Goal: Transaction & Acquisition: Purchase product/service

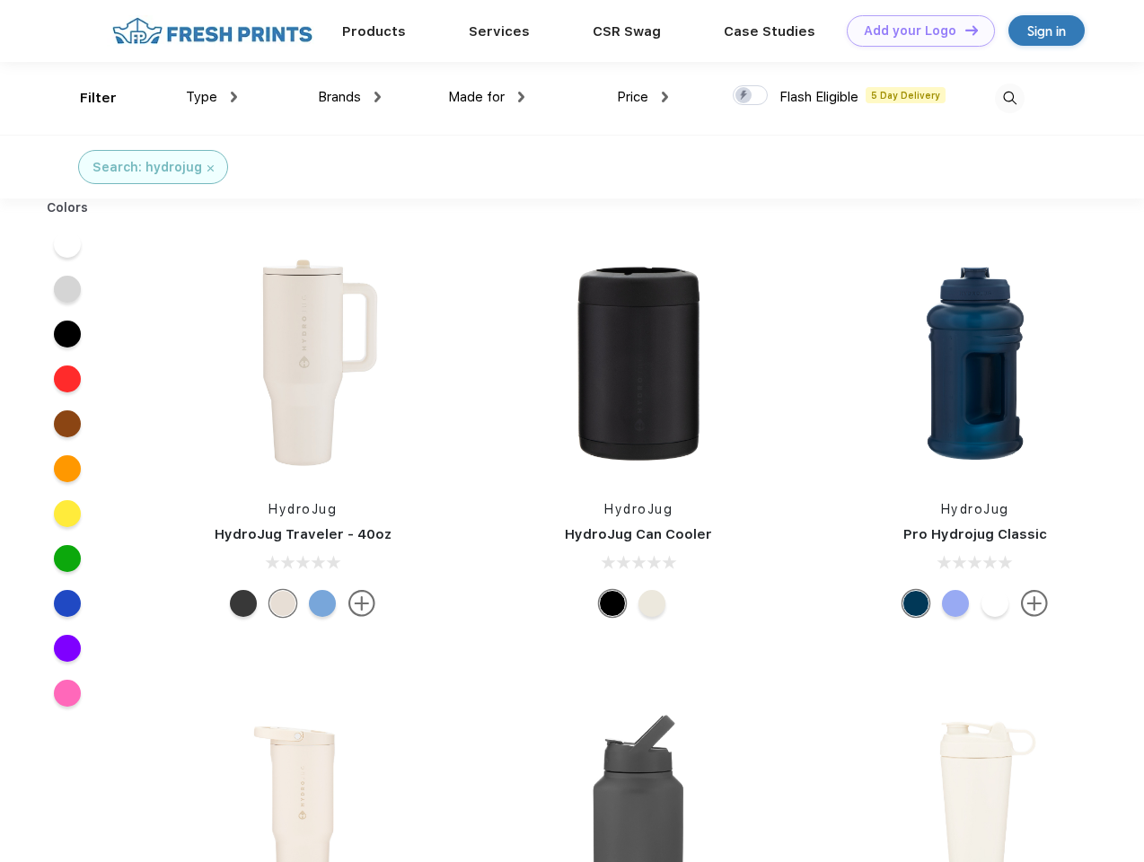
click at [914, 31] on link "Add your Logo Design Tool" at bounding box center [921, 30] width 148 height 31
click at [0, 0] on div "Design Tool" at bounding box center [0, 0] width 0 height 0
click at [964, 30] on link "Add your Logo Design Tool" at bounding box center [921, 30] width 148 height 31
click at [86, 98] on div "Filter" at bounding box center [98, 98] width 37 height 21
click at [212, 97] on span "Type" at bounding box center [201, 97] width 31 height 16
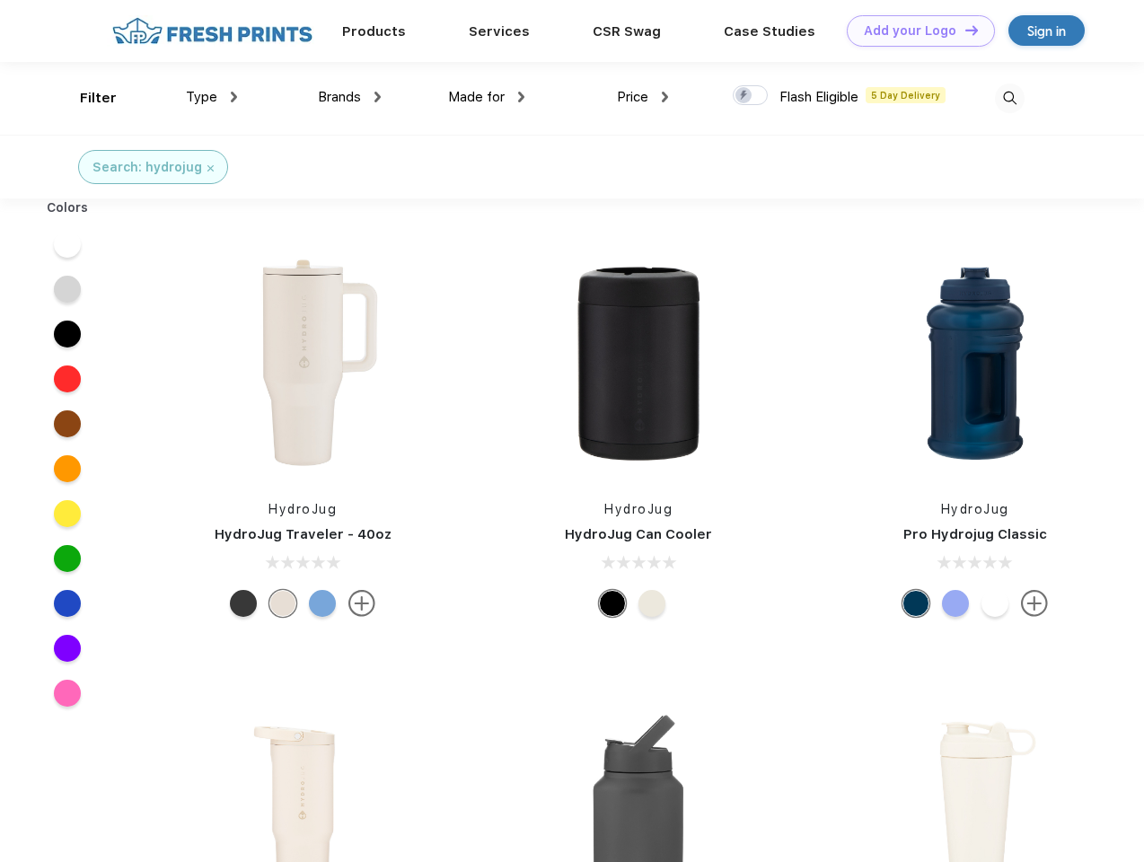
click at [349, 97] on span "Brands" at bounding box center [339, 97] width 43 height 16
click at [487, 97] on span "Made for" at bounding box center [476, 97] width 57 height 16
click at [643, 97] on span "Price" at bounding box center [632, 97] width 31 height 16
click at [751, 96] on div at bounding box center [750, 95] width 35 height 20
click at [745, 96] on input "checkbox" at bounding box center [739, 90] width 12 height 12
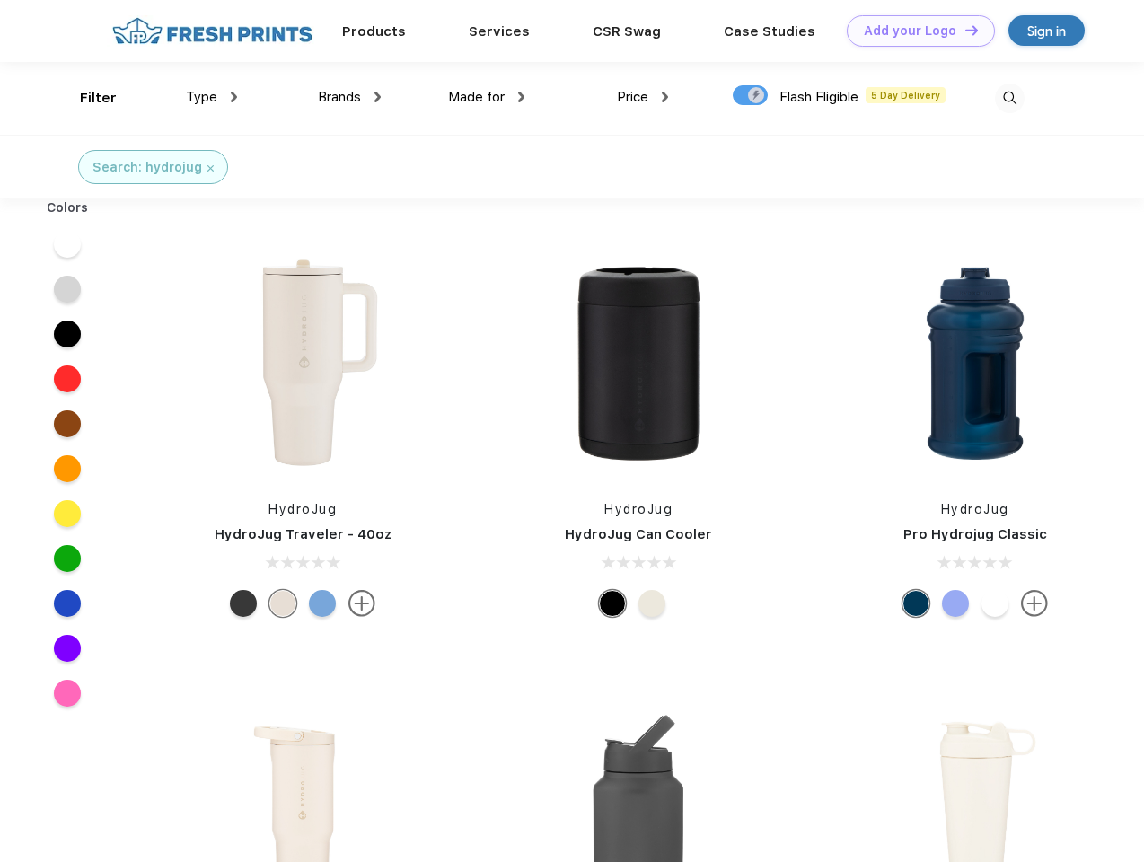
click at [1010, 98] on img at bounding box center [1010, 99] width 30 height 30
